Goal: Task Accomplishment & Management: Use online tool/utility

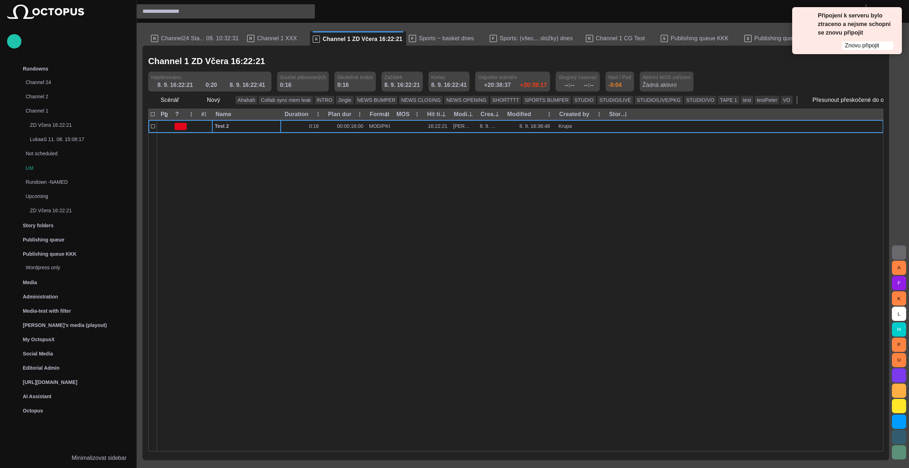
click at [504, 270] on div at bounding box center [520, 292] width 726 height 318
click at [223, 99] on span "button" at bounding box center [226, 100] width 7 height 7
click at [227, 129] on li "Znělka" at bounding box center [226, 128] width 68 height 13
click at [861, 44] on span "Znovu připojit" at bounding box center [862, 45] width 34 height 7
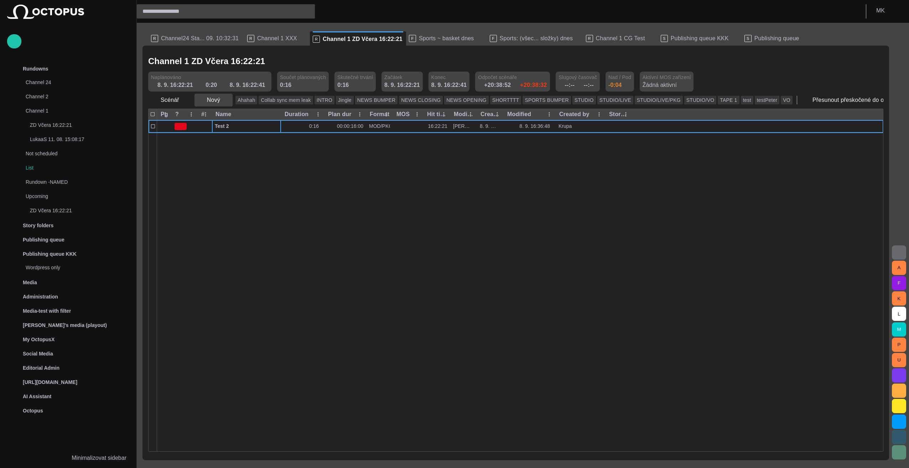
click at [219, 100] on button "Nový" at bounding box center [214, 100] width 38 height 13
click at [220, 128] on li "Znělka" at bounding box center [226, 128] width 68 height 13
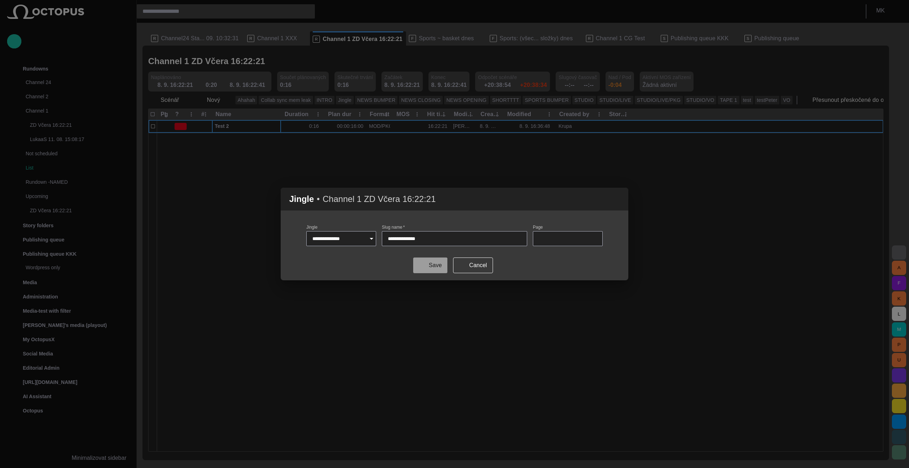
click at [431, 270] on button "Save" at bounding box center [430, 266] width 34 height 16
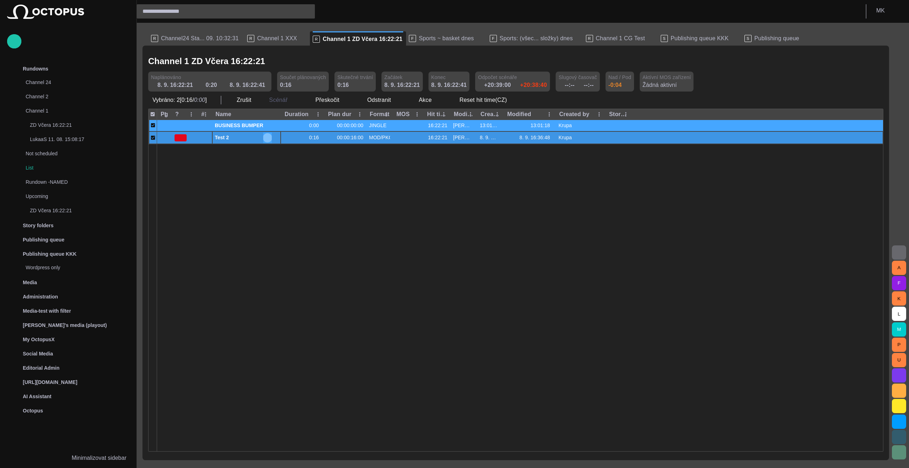
click at [266, 138] on span "button" at bounding box center [268, 138] width 6 height 6
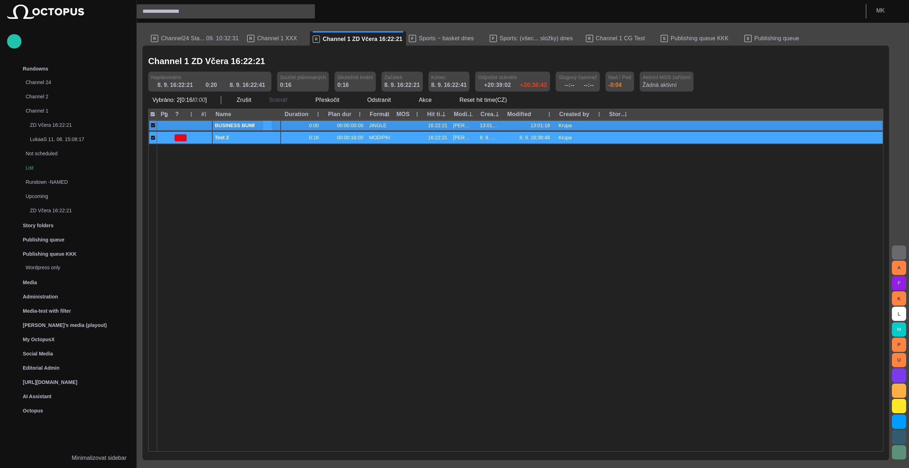
click at [268, 124] on span "button" at bounding box center [268, 126] width 6 height 6
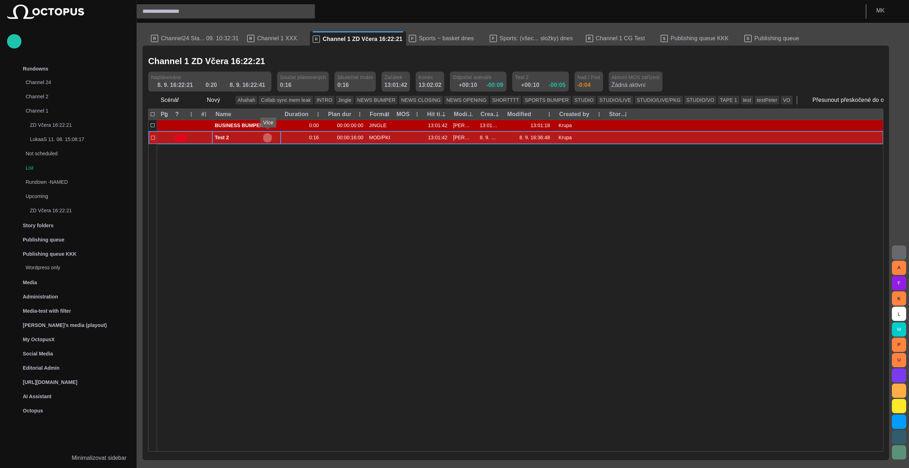
click at [269, 138] on span "button" at bounding box center [268, 138] width 6 height 6
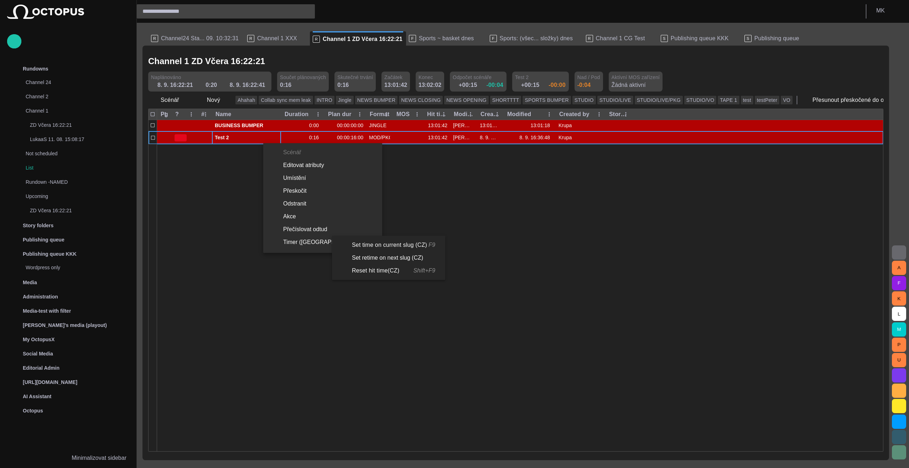
click at [414, 256] on li "Set retime on next slug (CZ)" at bounding box center [387, 258] width 110 height 13
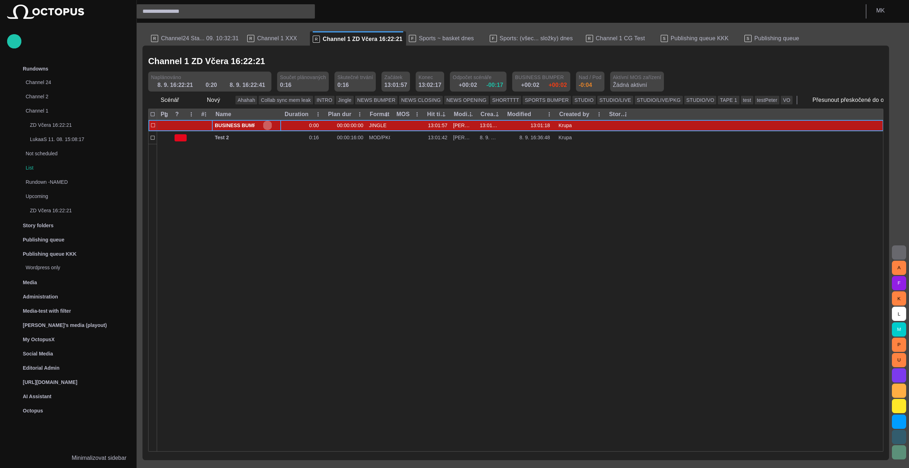
click at [266, 125] on span "button" at bounding box center [268, 126] width 6 height 6
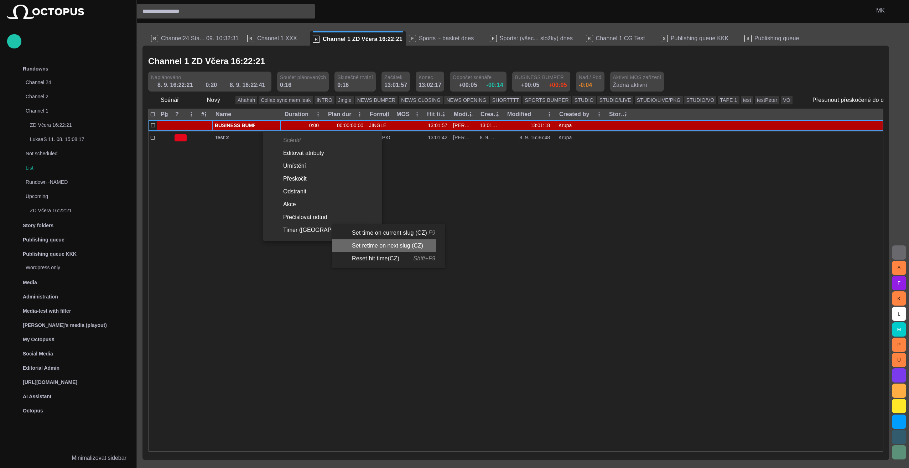
click at [375, 247] on li "Set retime on next slug (CZ)" at bounding box center [387, 245] width 110 height 13
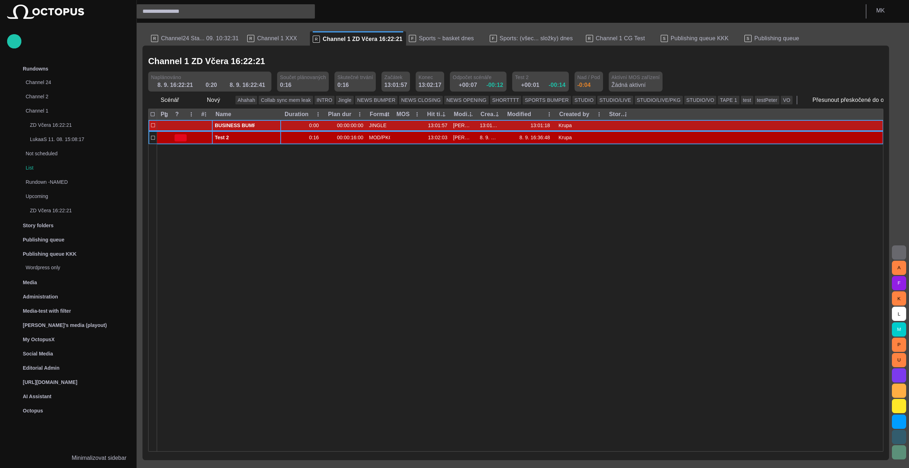
click at [266, 124] on span "button" at bounding box center [268, 126] width 6 height 6
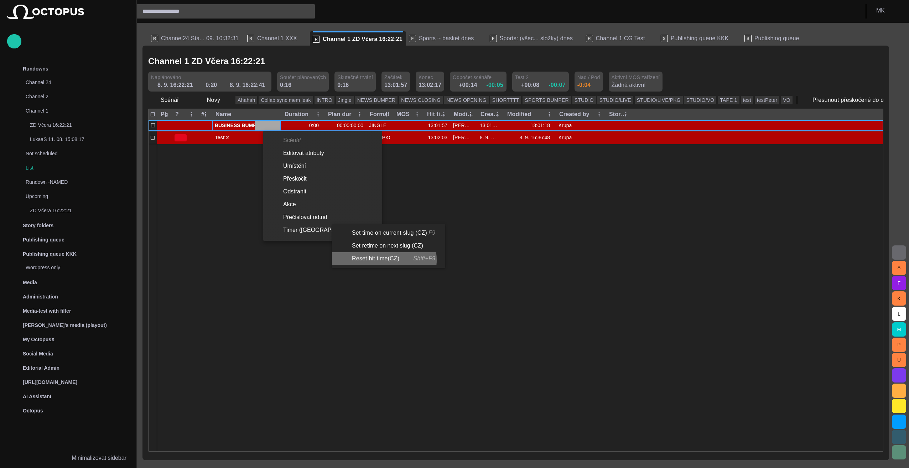
click at [382, 260] on li "Reset hit time(CZ) Shift+F9" at bounding box center [387, 258] width 110 height 13
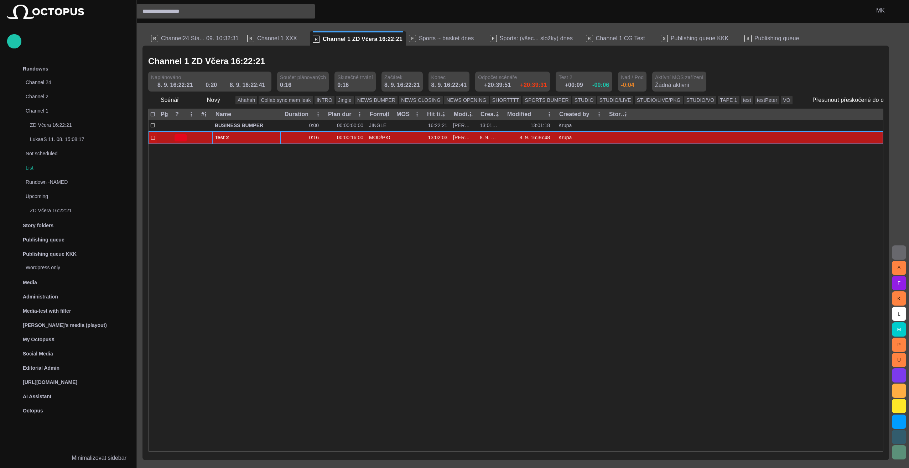
click at [266, 135] on span "button" at bounding box center [268, 138] width 6 height 6
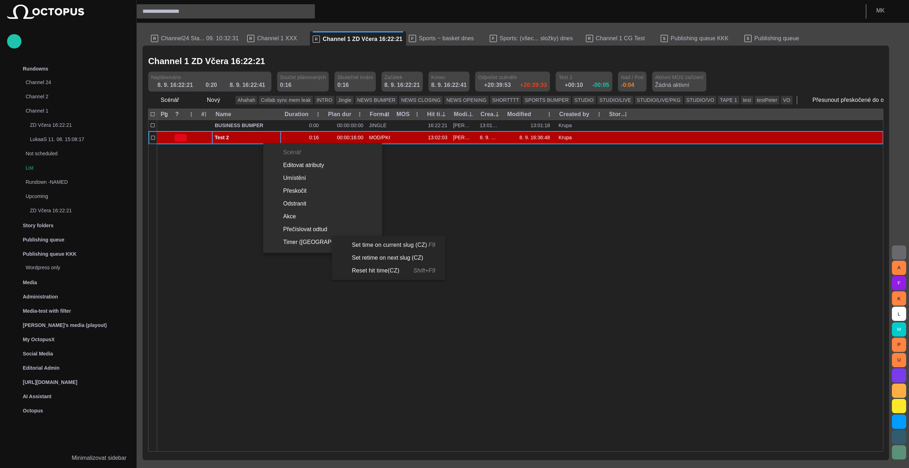
click at [378, 273] on li "Reset hit time(CZ) Shift+F9" at bounding box center [387, 270] width 110 height 13
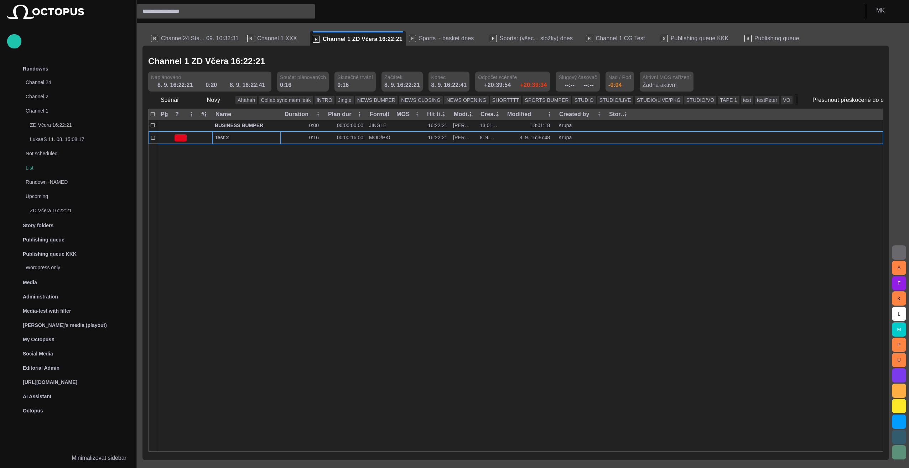
click at [354, 271] on div at bounding box center [520, 297] width 726 height 307
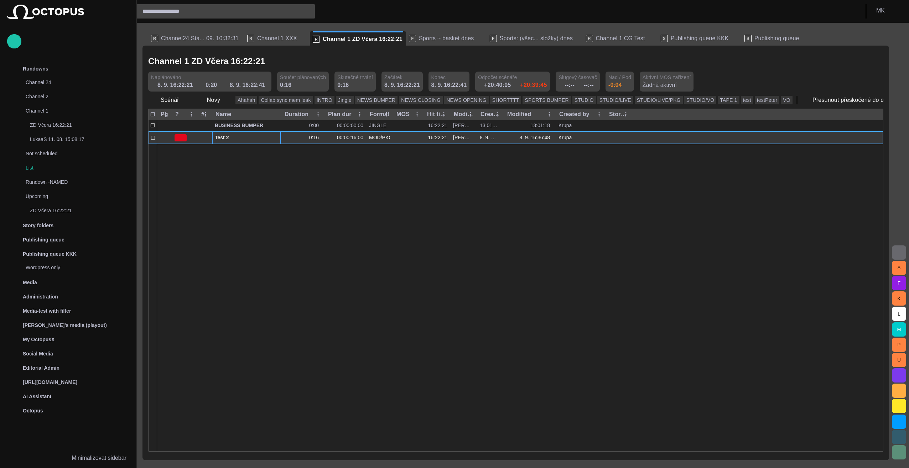
click at [269, 138] on span "button" at bounding box center [268, 138] width 6 height 6
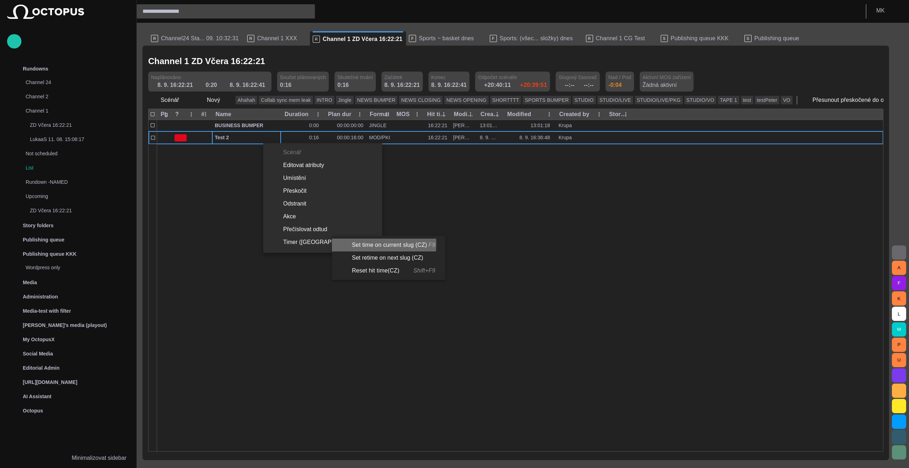
click at [369, 244] on li "Set time on current slug (CZ) F9" at bounding box center [387, 245] width 110 height 13
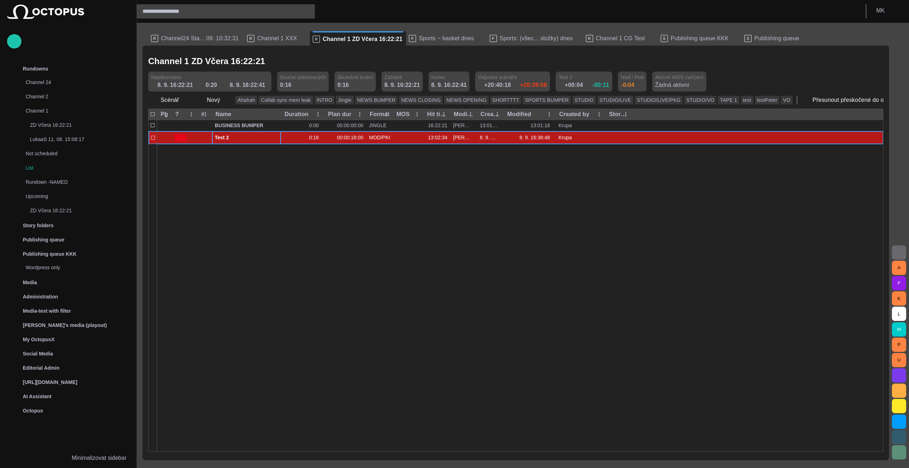
click at [266, 139] on span "button" at bounding box center [268, 138] width 6 height 6
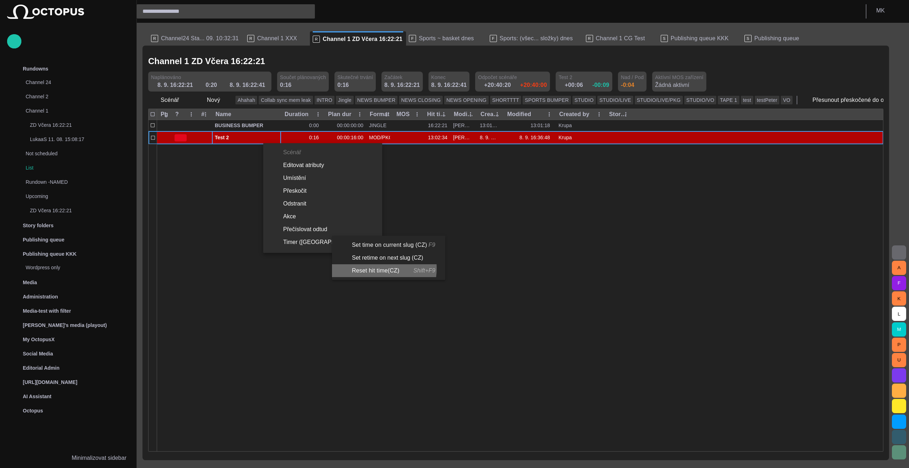
click at [375, 269] on li "Reset hit time(CZ) Shift+F9" at bounding box center [387, 270] width 110 height 13
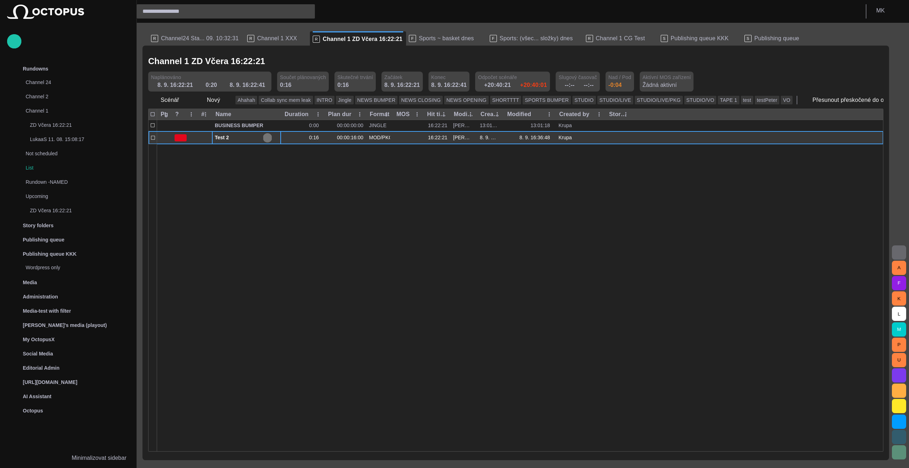
click at [267, 139] on span "button" at bounding box center [268, 138] width 6 height 6
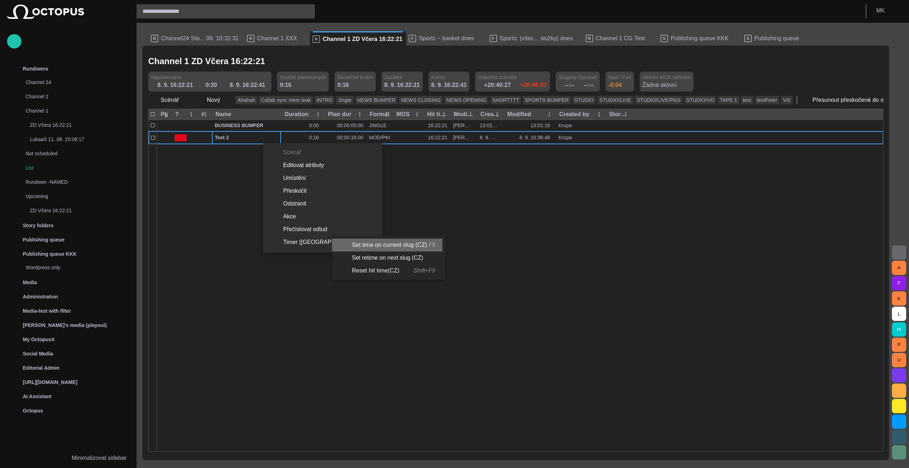
click at [389, 246] on li "Set time on current slug (CZ) F9" at bounding box center [387, 245] width 110 height 13
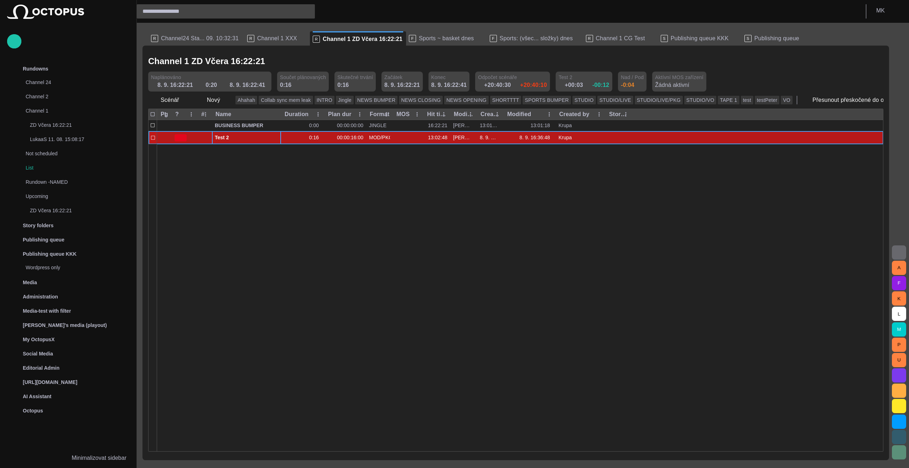
click at [266, 135] on span "button" at bounding box center [268, 138] width 6 height 6
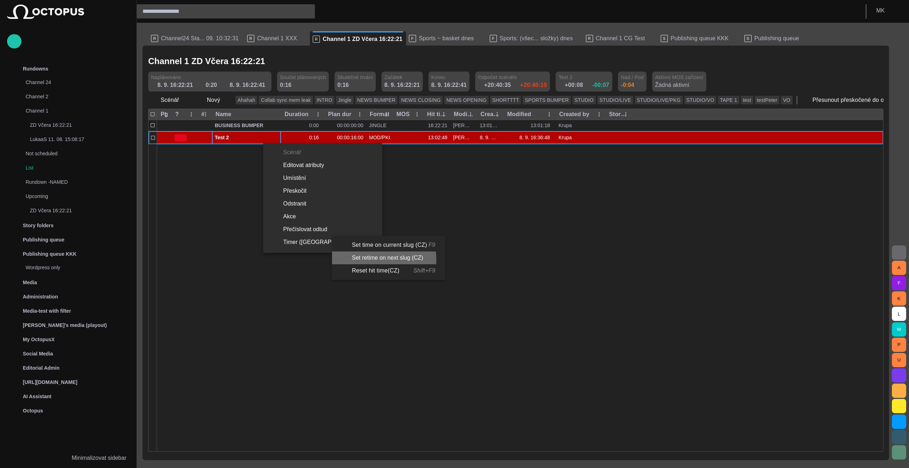
click at [365, 259] on li "Set retime on next slug (CZ)" at bounding box center [387, 258] width 110 height 13
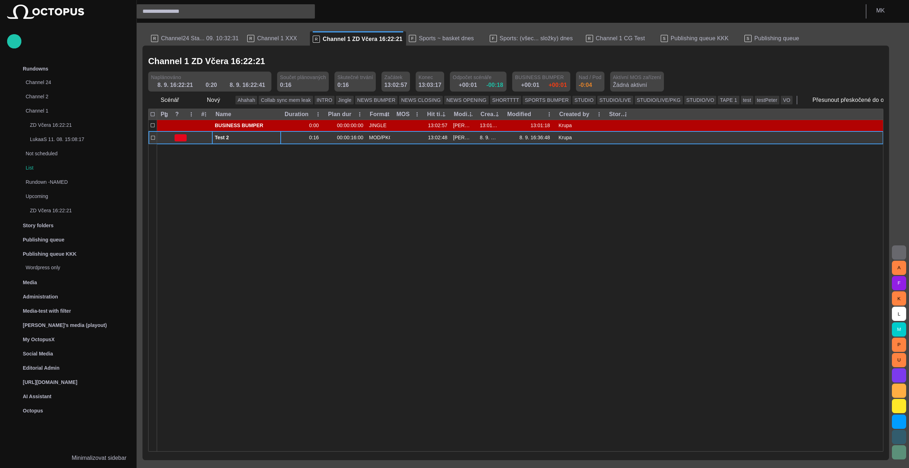
click at [267, 137] on span "button" at bounding box center [268, 138] width 6 height 6
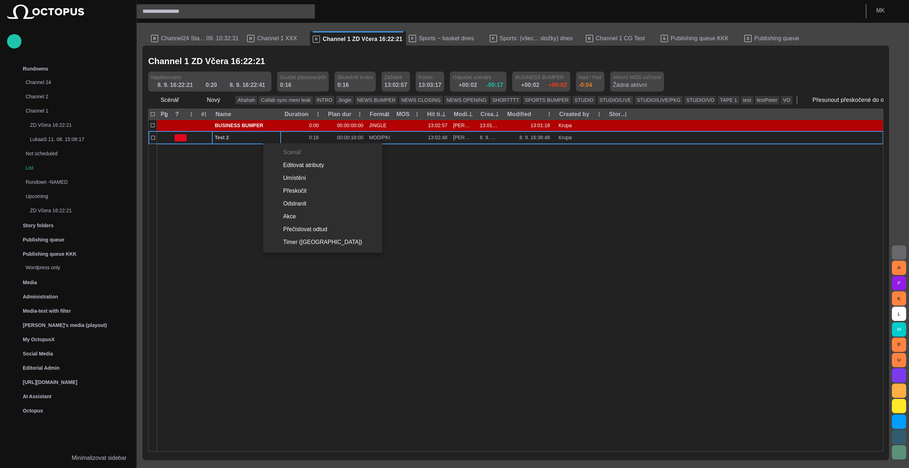
click at [266, 123] on div at bounding box center [454, 234] width 909 height 468
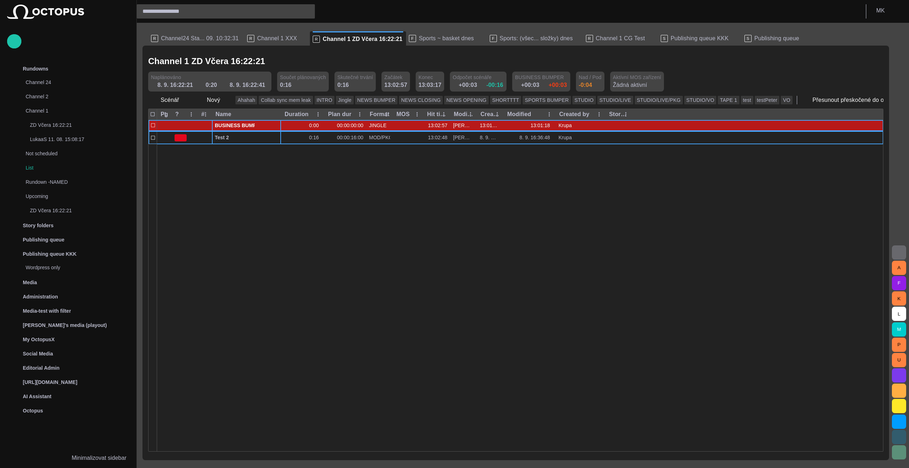
click at [267, 127] on span "button" at bounding box center [268, 126] width 6 height 6
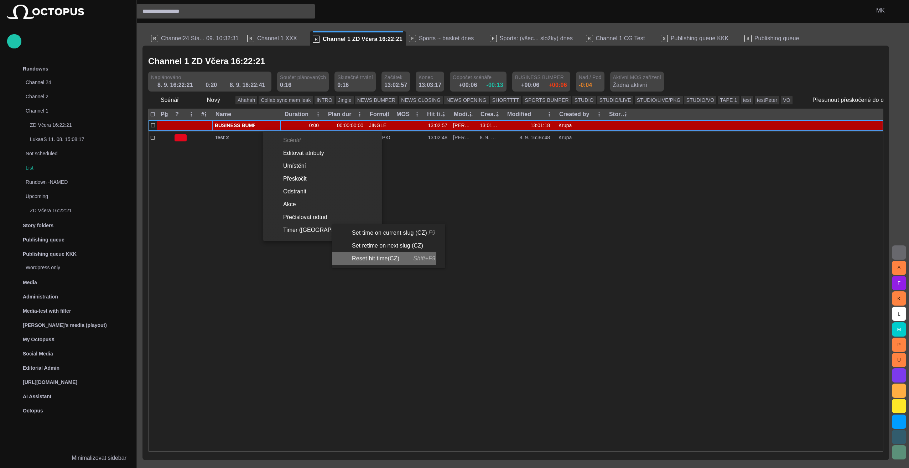
click at [359, 257] on li "Reset hit time(CZ) Shift+F9" at bounding box center [387, 258] width 110 height 13
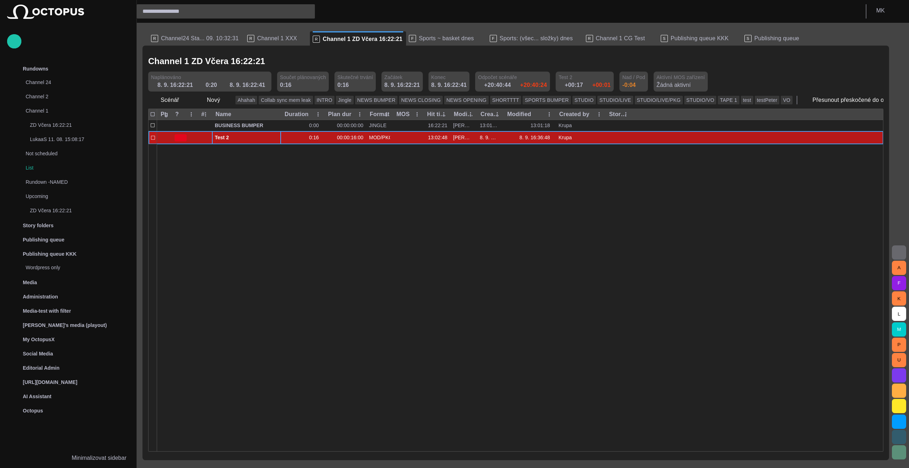
click at [269, 138] on span "button" at bounding box center [268, 138] width 6 height 6
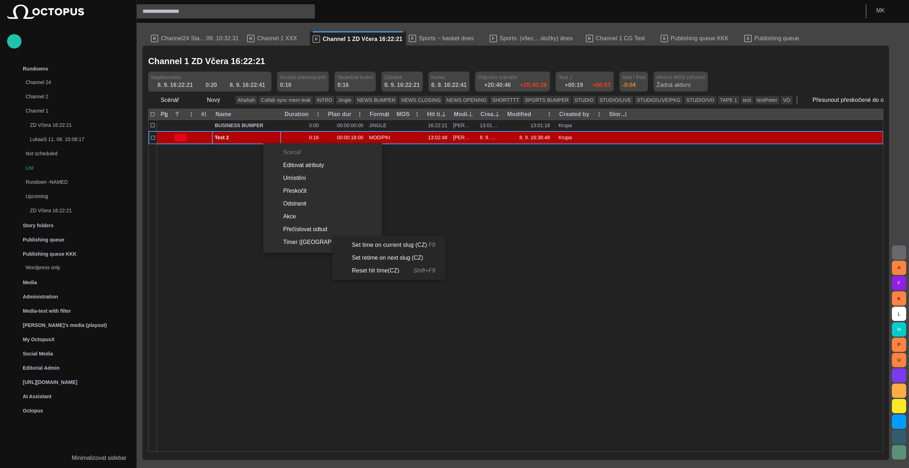
click at [372, 268] on li "Reset hit time(CZ) Shift+F9" at bounding box center [387, 270] width 110 height 13
